Goal: Check status: Check status

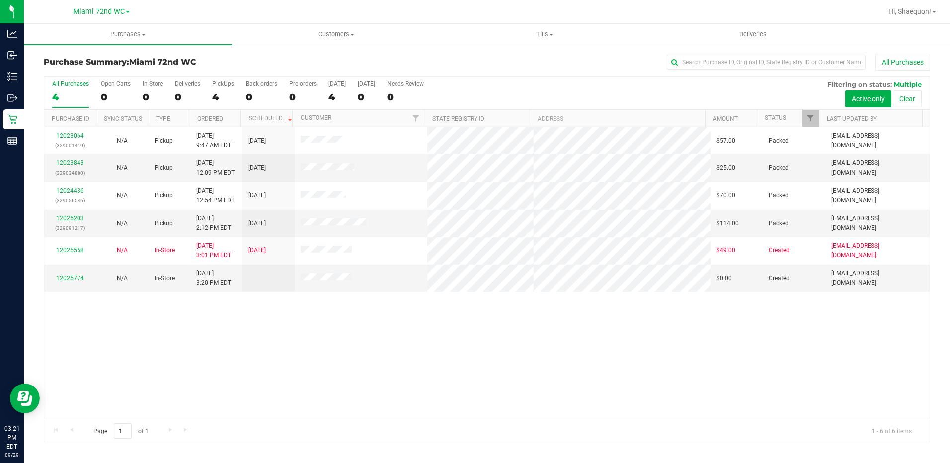
click at [388, 328] on div "12023064 (329001419) N/A Pickup [DATE] 9:47 AM EDT 9/29/2025 $57.00 Packed [EMA…" at bounding box center [487, 273] width 886 height 292
click at [366, 338] on div "12023064 (329001419) N/A Pickup [DATE] 9:47 AM EDT 9/29/2025 $57.00 Packed [EMA…" at bounding box center [487, 273] width 886 height 292
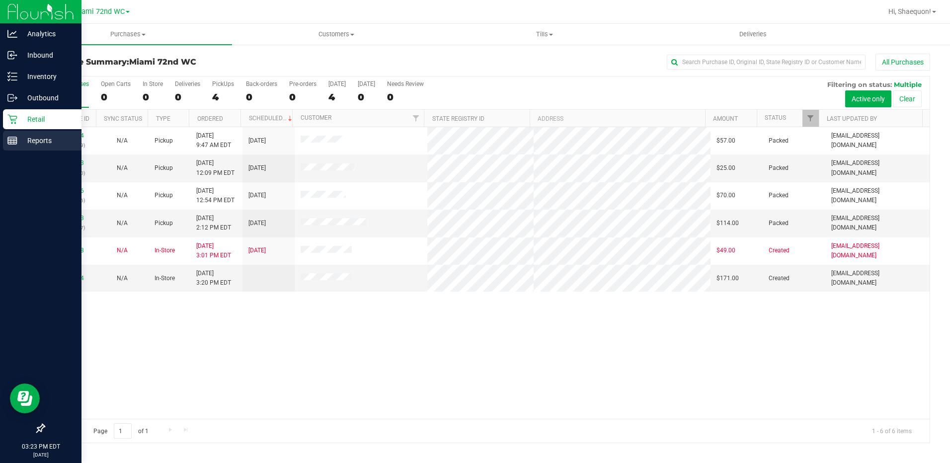
click at [28, 140] on p "Reports" at bounding box center [47, 141] width 60 height 12
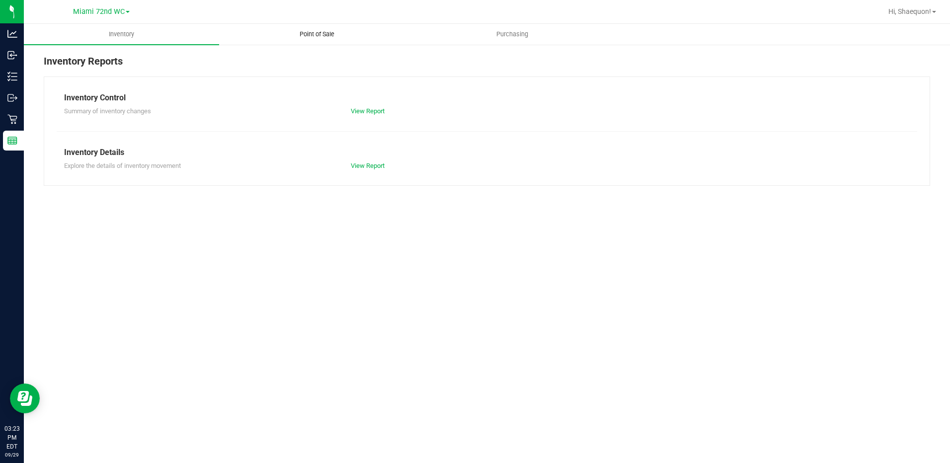
click at [315, 35] on span "Point of Sale" at bounding box center [317, 34] width 62 height 9
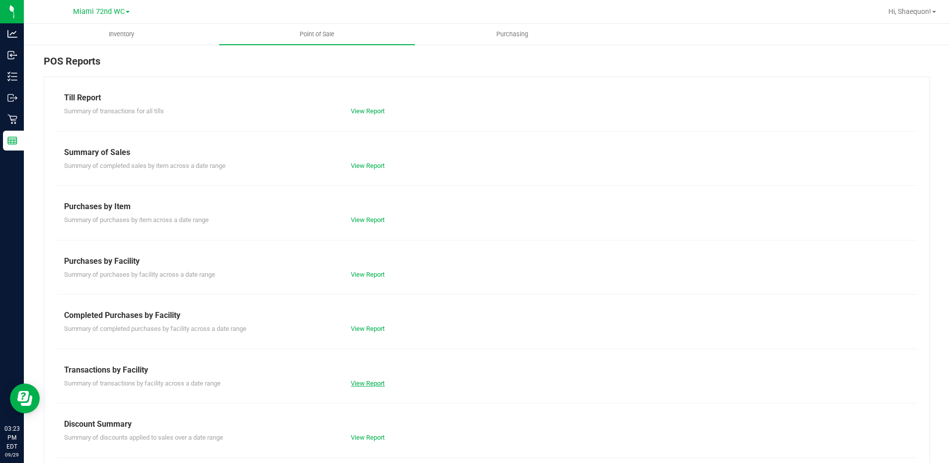
click at [373, 384] on link "View Report" at bounding box center [368, 383] width 34 height 7
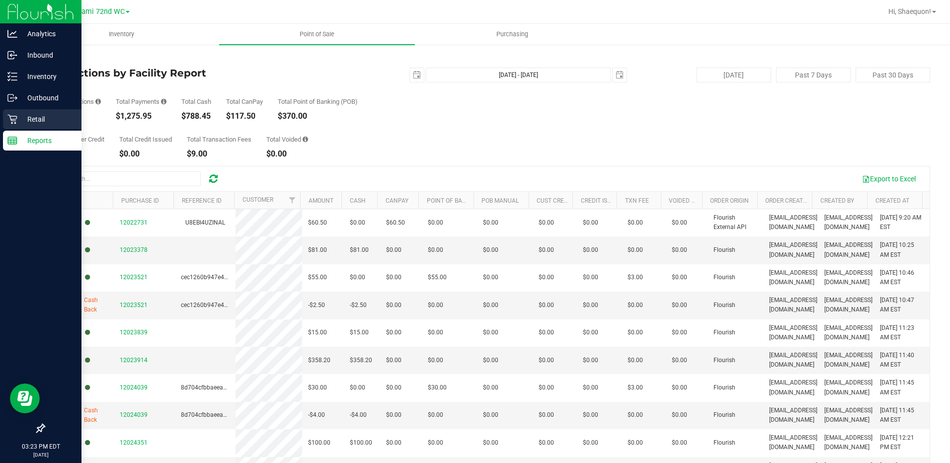
click at [13, 119] on icon at bounding box center [12, 119] width 10 height 10
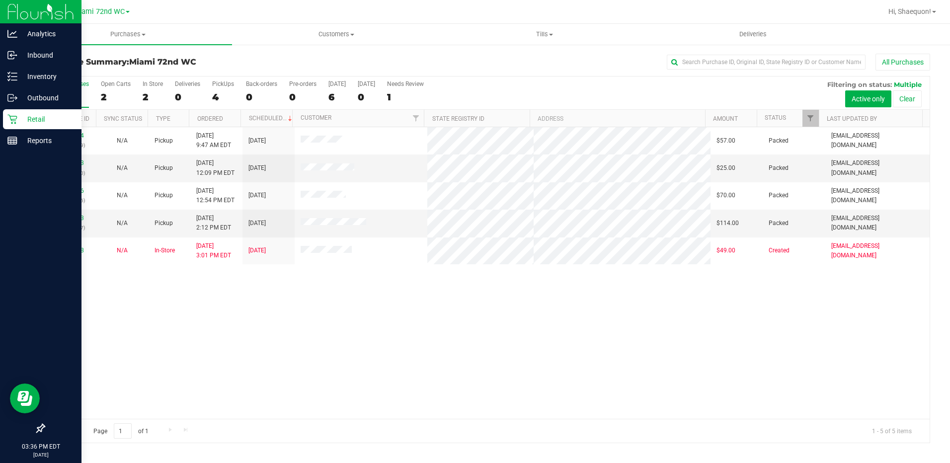
click at [18, 119] on p "Retail" at bounding box center [47, 119] width 60 height 12
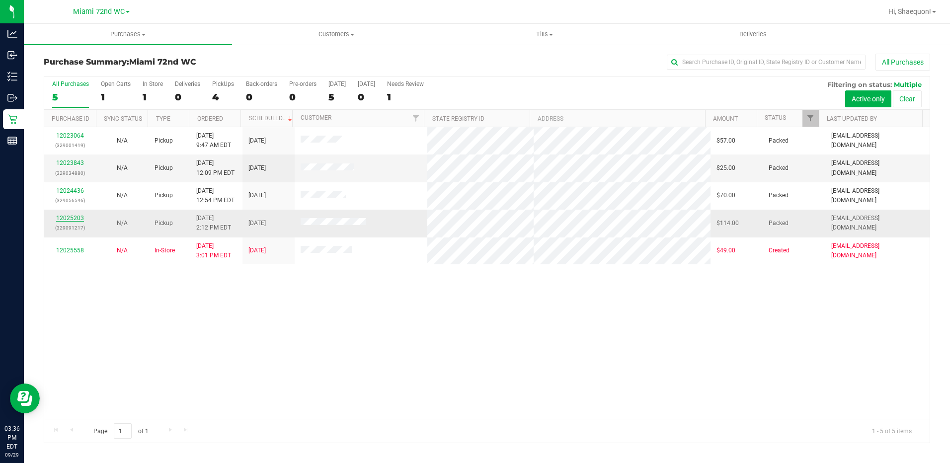
click at [78, 216] on link "12025203" at bounding box center [70, 218] width 28 height 7
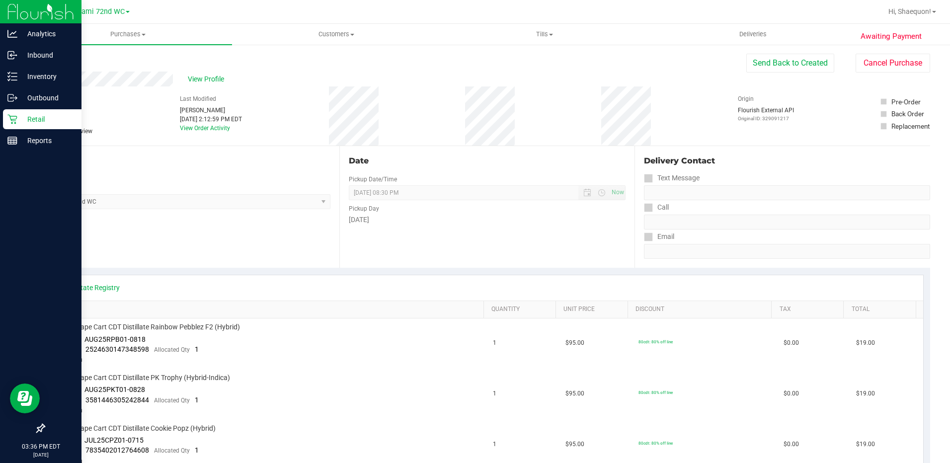
click at [44, 119] on p "Retail" at bounding box center [47, 119] width 60 height 12
